Goal: Transaction & Acquisition: Purchase product/service

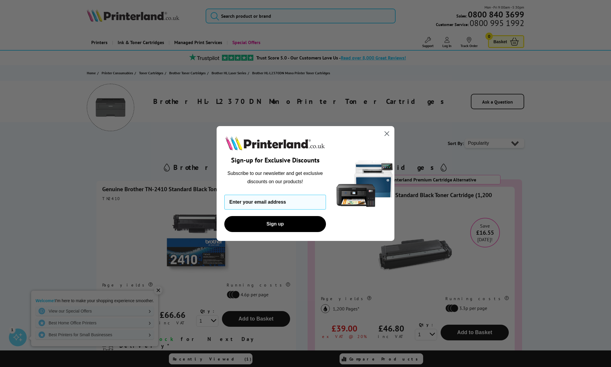
click at [387, 135] on icon "Close dialog" at bounding box center [387, 134] width 4 height 4
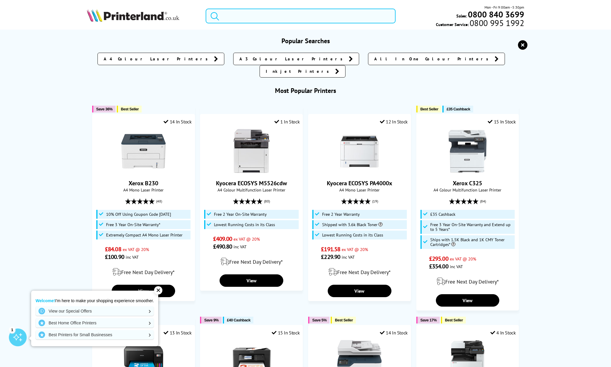
click at [243, 15] on input "search" at bounding box center [301, 16] width 190 height 15
paste input "Brother HL-L2400DW Mono Laser"
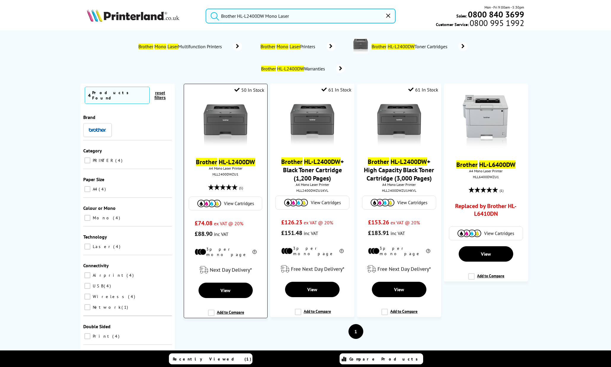
type input "Brother HL-L2400DW Mono Laser"
click at [233, 204] on span "View Cartridges" at bounding box center [239, 204] width 30 height 6
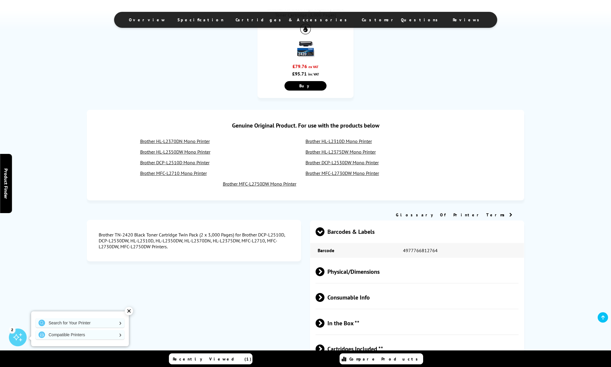
scroll to position [373, 0]
click at [205, 173] on link "Brother MFC-L2710 Mono Printer" at bounding box center [173, 173] width 67 height 6
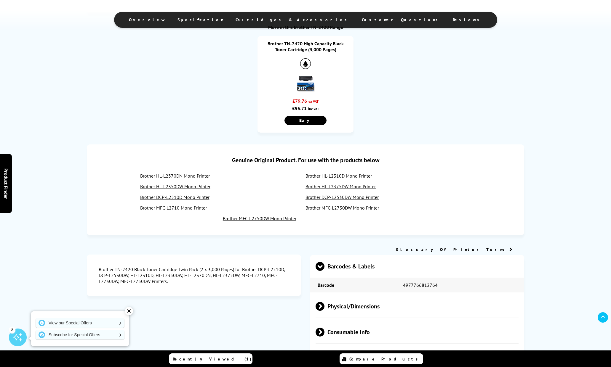
scroll to position [373, 0]
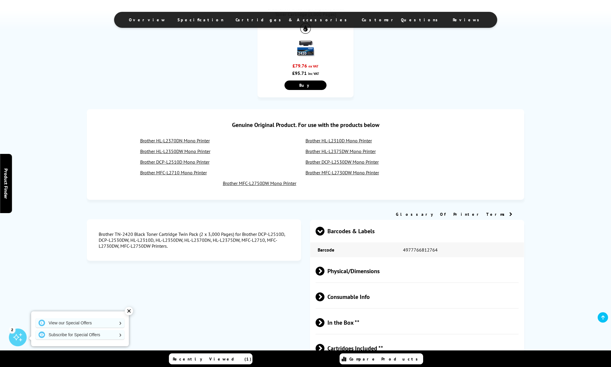
drag, startPoint x: 140, startPoint y: 151, endPoint x: 598, endPoint y: 54, distance: 467.9
